Goal: Information Seeking & Learning: Learn about a topic

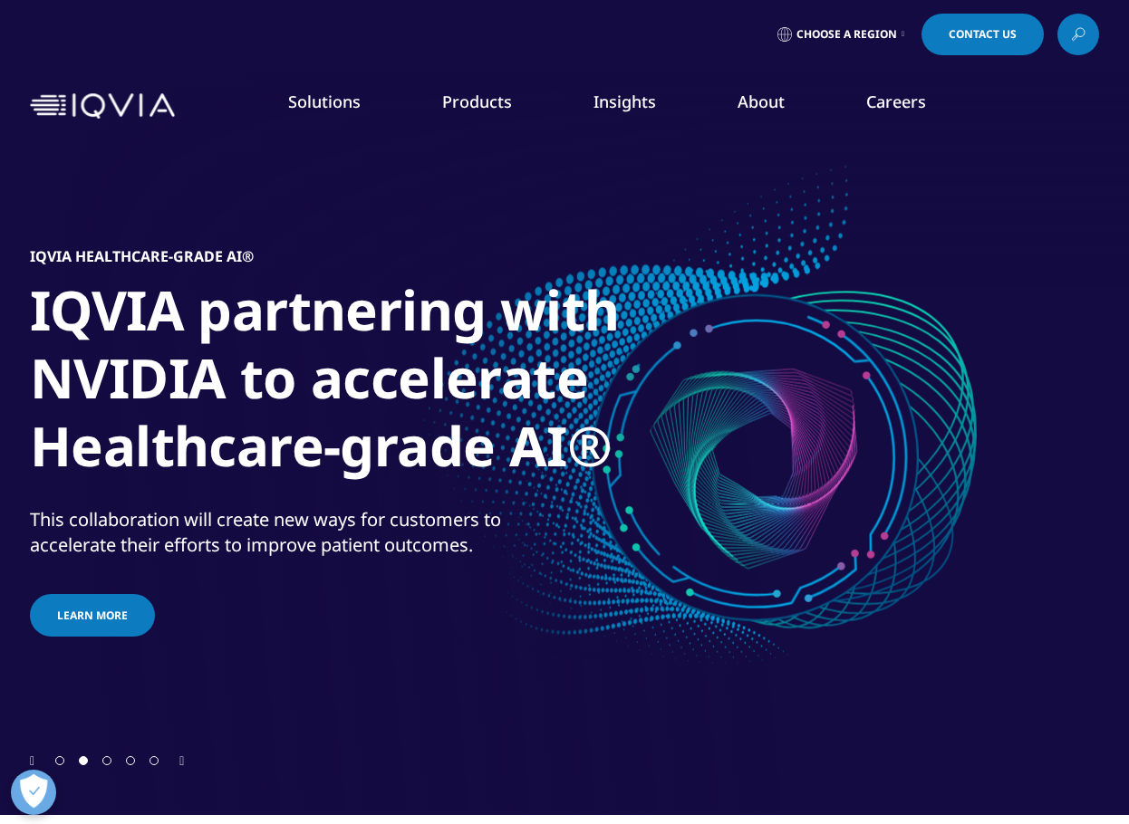
scroll to position [1, 0]
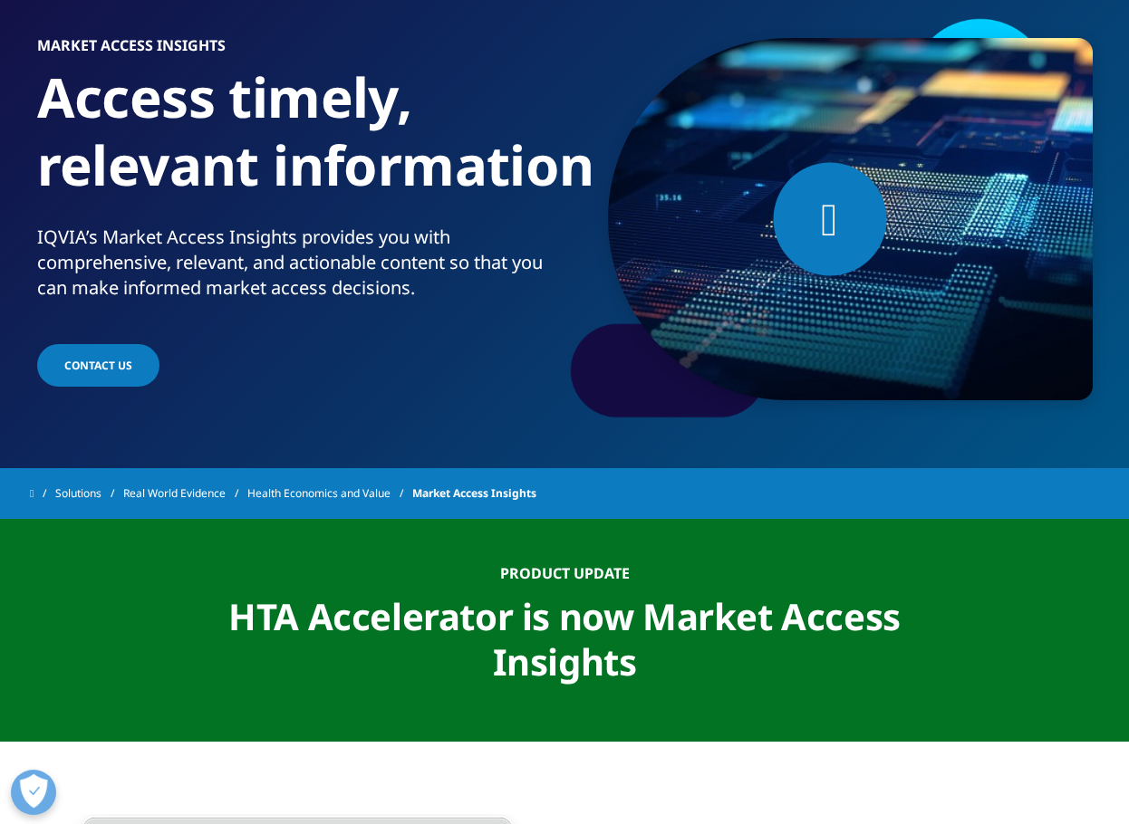
scroll to position [181, 0]
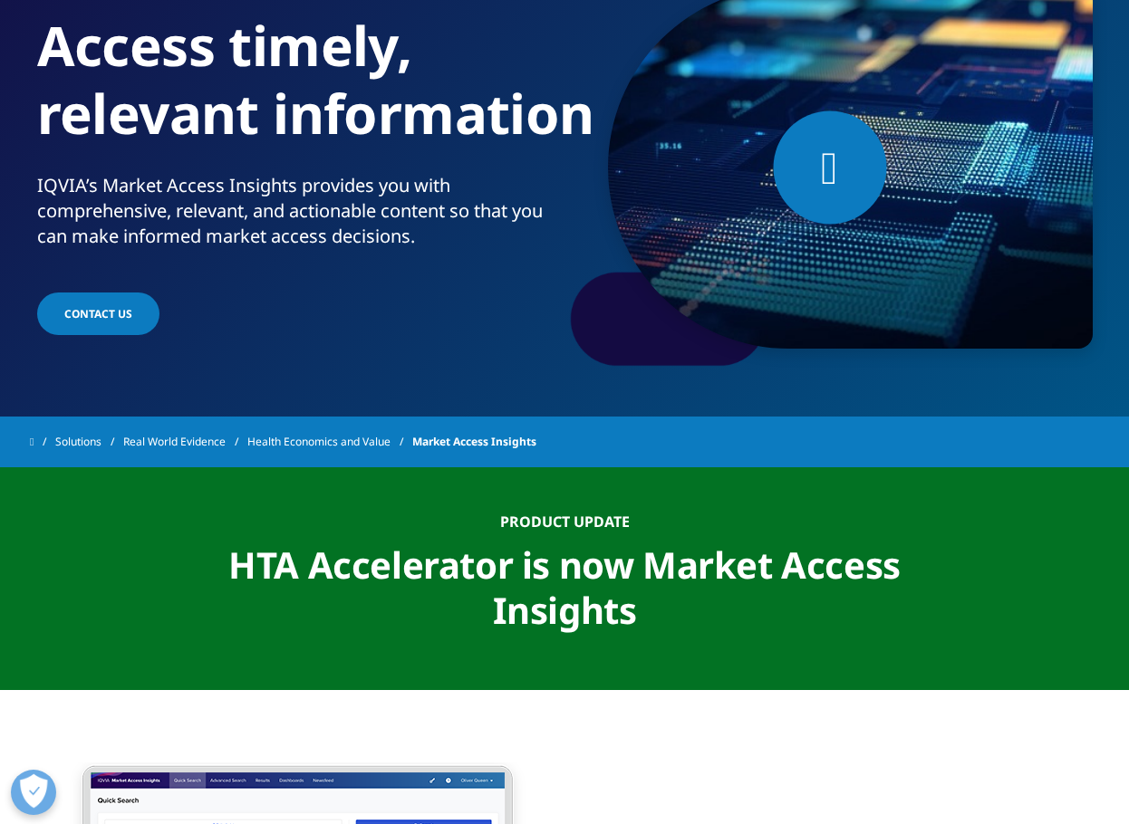
click at [497, 456] on span "Market Access Insights" at bounding box center [474, 442] width 124 height 33
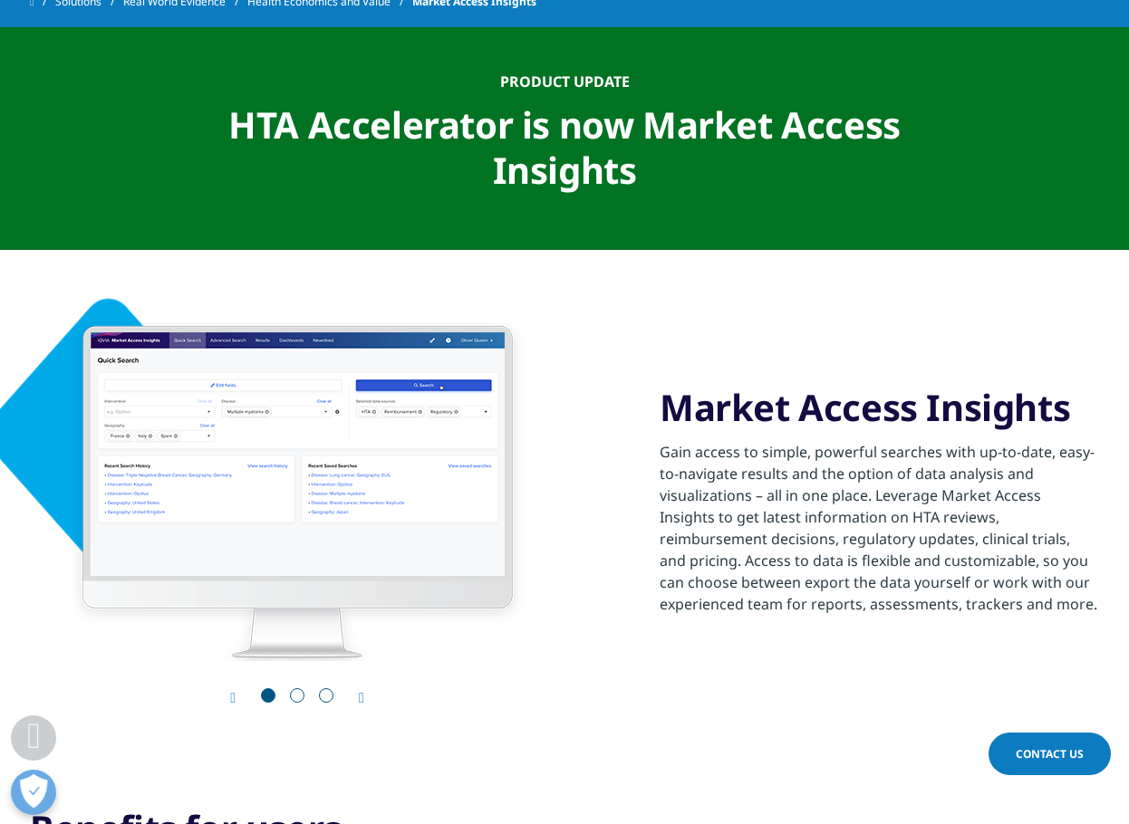
scroll to position [634, 0]
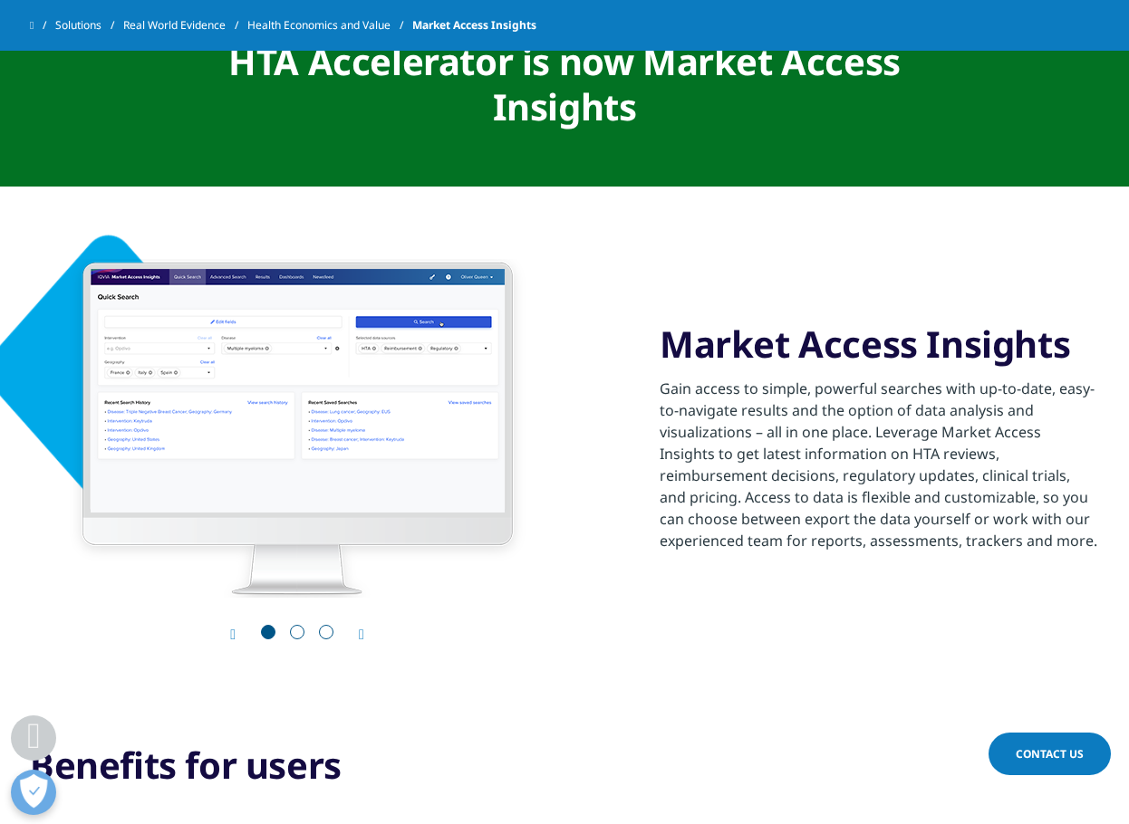
click at [362, 636] on icon "Next slide" at bounding box center [361, 635] width 5 height 14
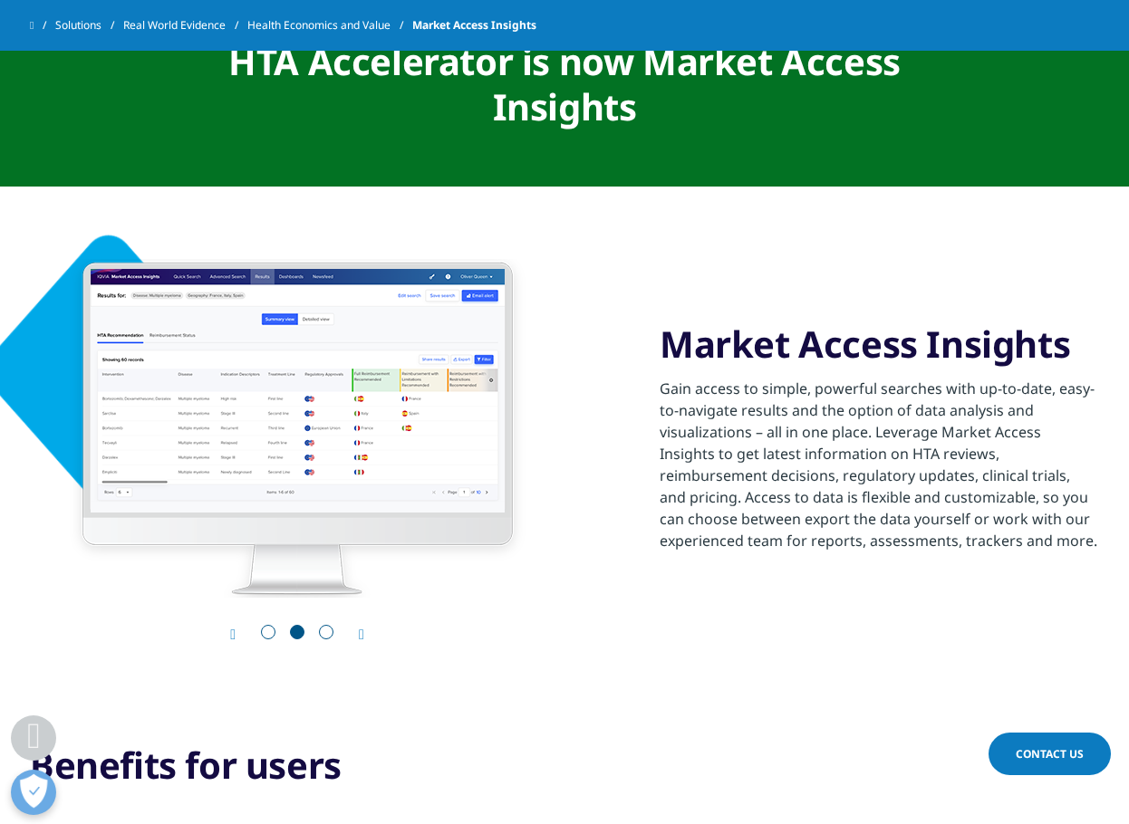
click at [362, 636] on icon "Next slide" at bounding box center [361, 635] width 5 height 14
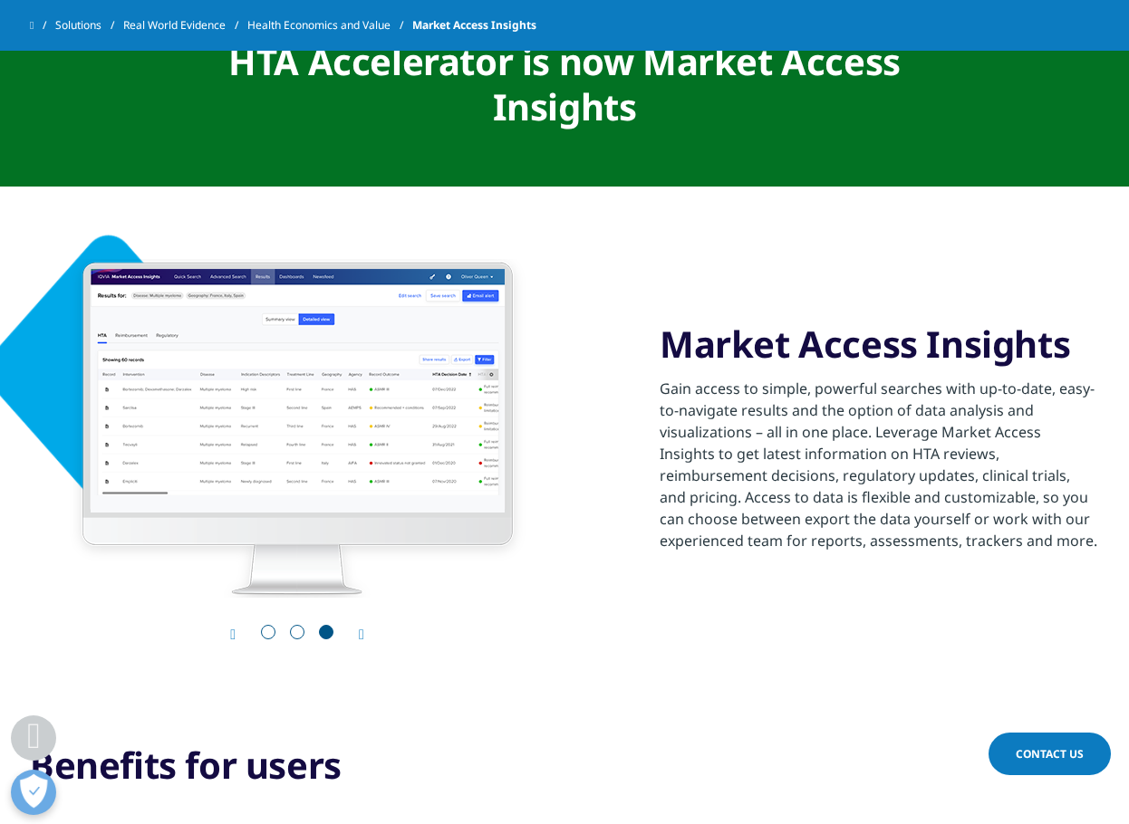
click at [362, 636] on icon "Next slide" at bounding box center [361, 635] width 5 height 14
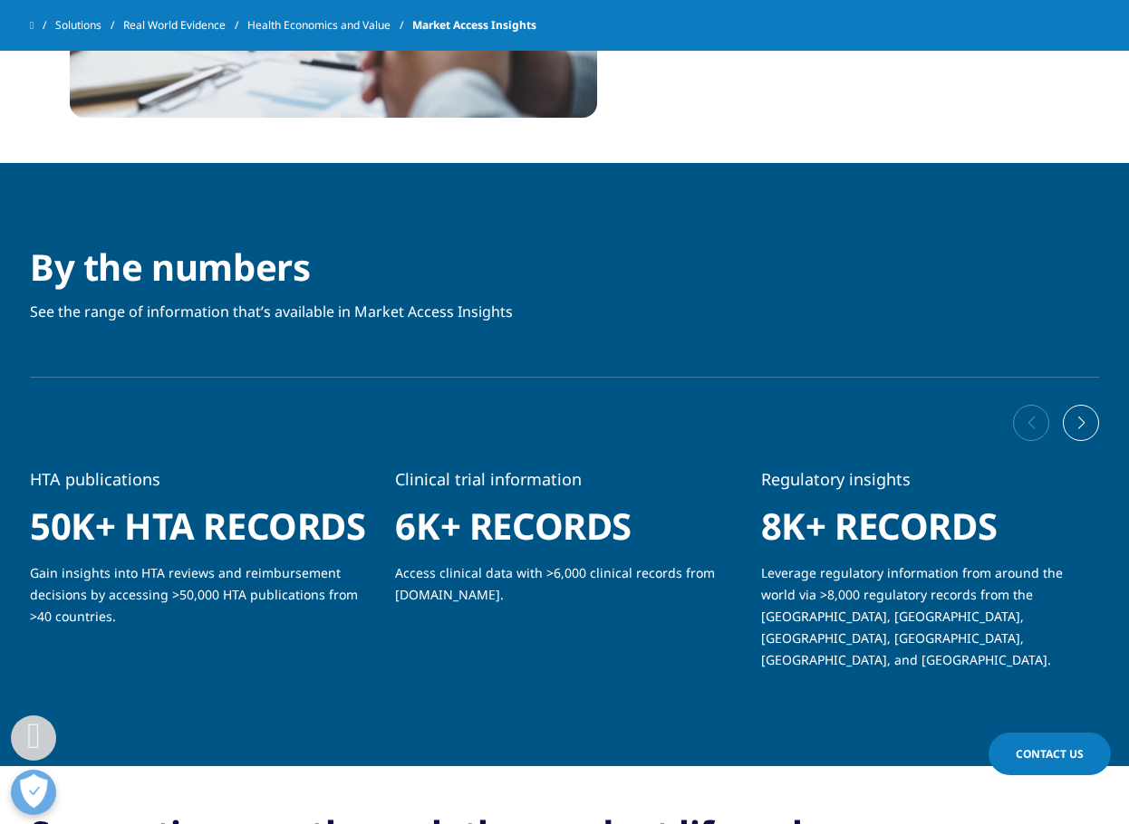
scroll to position [2265, 0]
